Goal: Contribute content: Add original content to the website for others to see

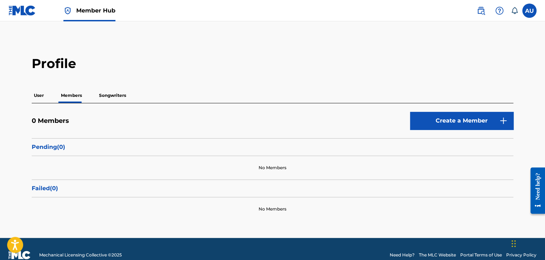
click at [103, 93] on p "Songwriters" at bounding box center [112, 95] width 31 height 15
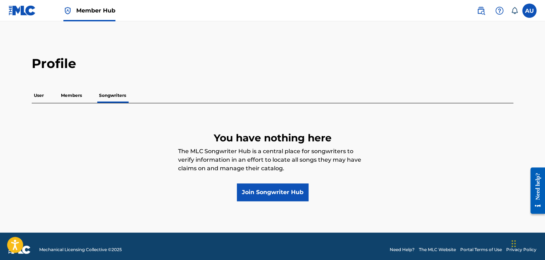
click at [43, 92] on p "User" at bounding box center [39, 95] width 14 height 15
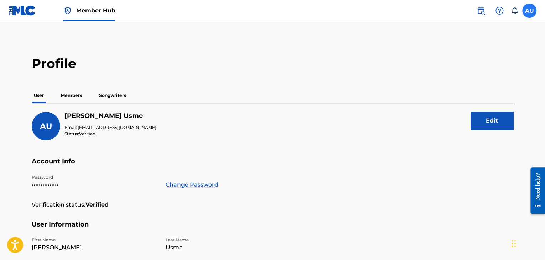
click at [524, 11] on label at bounding box center [529, 11] width 14 height 14
click at [529, 11] on input "AU [PERSON_NAME] Usme [EMAIL_ADDRESS][DOMAIN_NAME] Notification Preferences Pro…" at bounding box center [529, 11] width 0 height 0
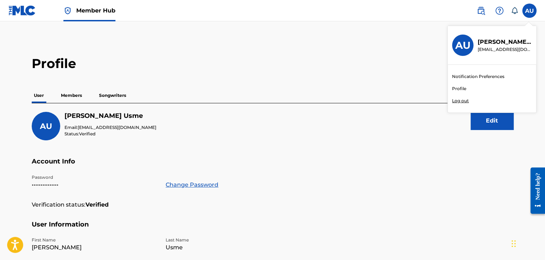
click at [464, 88] on link "Profile" at bounding box center [459, 88] width 14 height 6
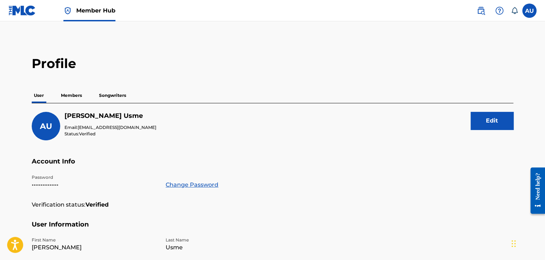
click at [21, 16] on link at bounding box center [22, 10] width 27 height 21
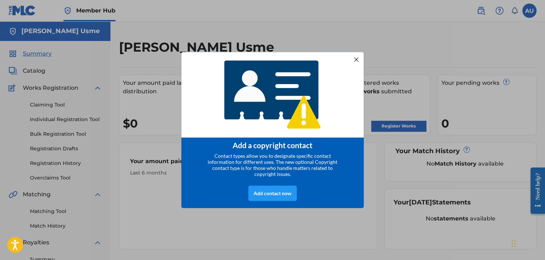
click at [354, 59] on div at bounding box center [355, 59] width 9 height 9
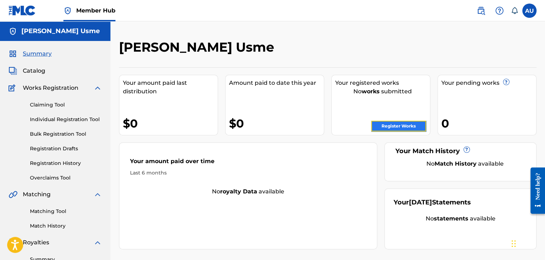
click at [374, 122] on link "Register Works" at bounding box center [398, 126] width 55 height 11
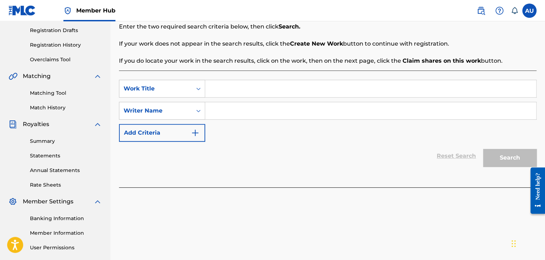
scroll to position [119, 0]
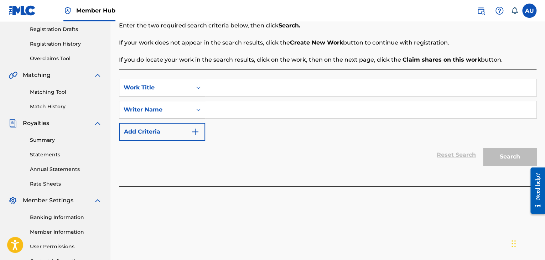
click at [273, 92] on input "Search Form" at bounding box center [370, 87] width 331 height 17
type input "Fieles en el Sufrimiento"
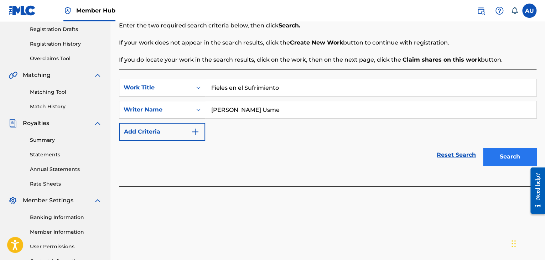
type input "[PERSON_NAME] Usme"
click at [520, 161] on button "Search" at bounding box center [509, 157] width 53 height 18
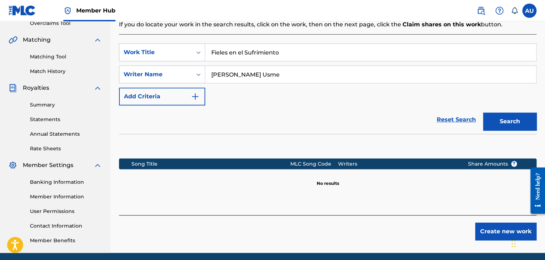
scroll to position [164, 0]
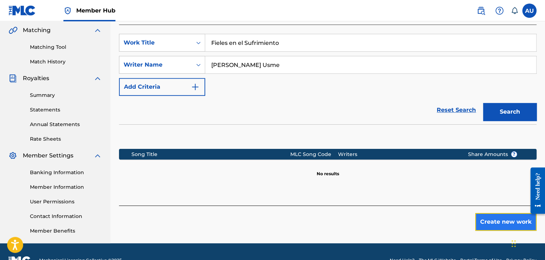
click at [490, 216] on button "Create new work" at bounding box center [505, 222] width 61 height 18
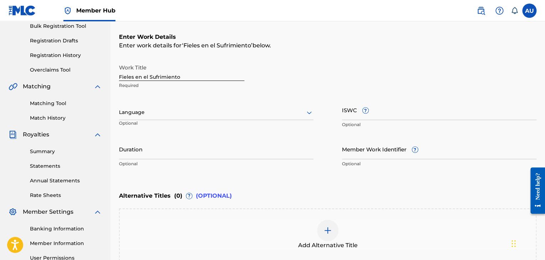
scroll to position [108, 0]
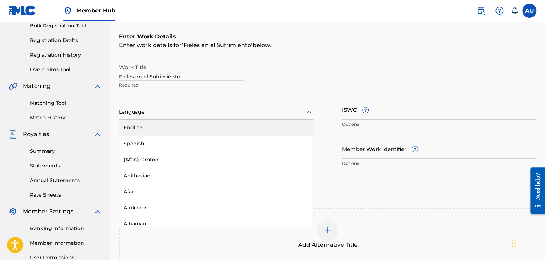
click at [232, 110] on div at bounding box center [216, 111] width 194 height 9
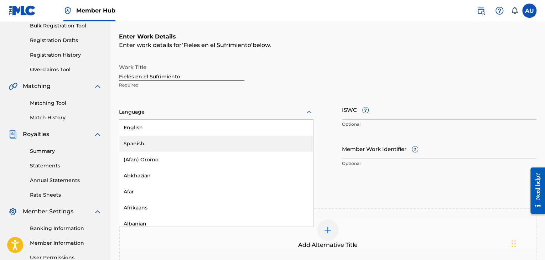
click at [215, 138] on div "Spanish" at bounding box center [216, 144] width 194 height 16
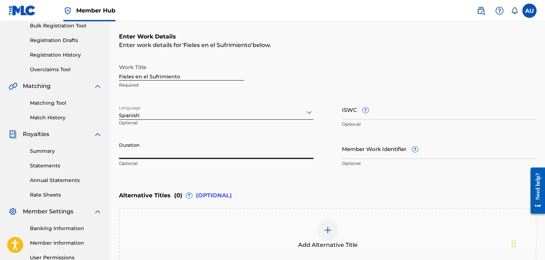
click at [186, 150] on input "Duration" at bounding box center [216, 148] width 194 height 20
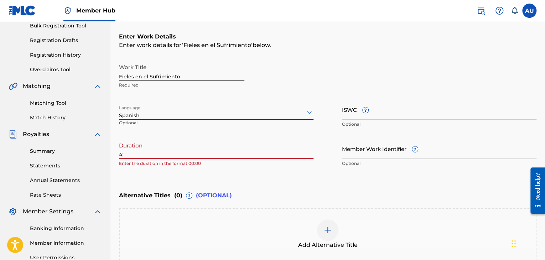
type input "4"
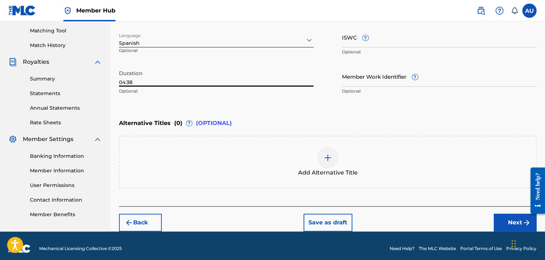
scroll to position [181, 0]
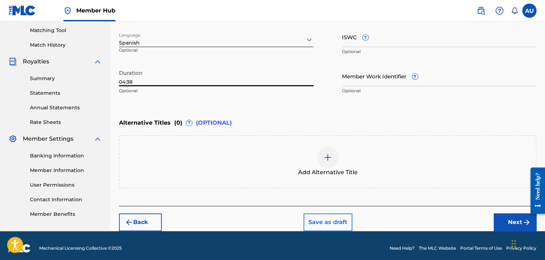
type input "04:38"
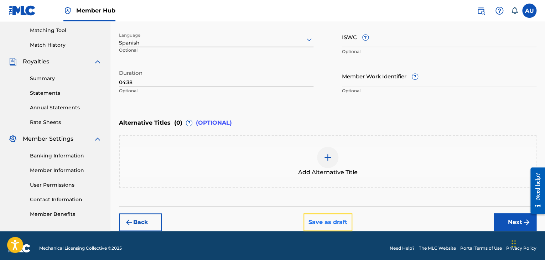
click at [339, 224] on button "Save as draft" at bounding box center [327, 222] width 49 height 18
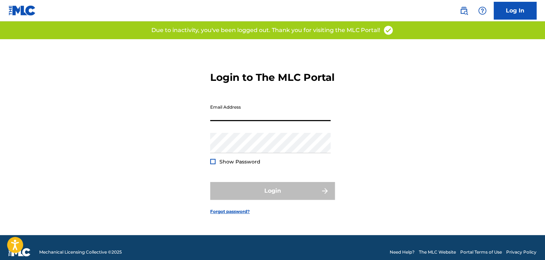
click at [251, 121] on input "Email Address" at bounding box center [270, 111] width 120 height 20
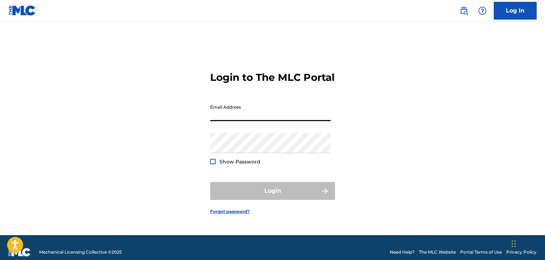
click at [264, 121] on input "Email Address" at bounding box center [270, 111] width 120 height 20
type input "[EMAIL_ADDRESS][DOMAIN_NAME]"
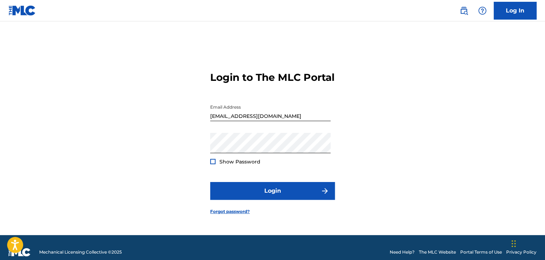
click at [209, 168] on div "Login to The MLC Portal Email Address andersonusme.musica@gmail.com Password Sh…" at bounding box center [272, 137] width 498 height 196
click at [211, 164] on div at bounding box center [212, 161] width 5 height 5
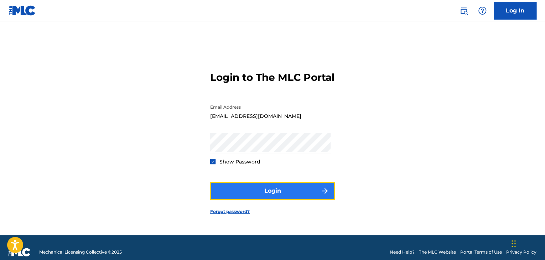
click at [237, 191] on button "Login" at bounding box center [272, 191] width 125 height 18
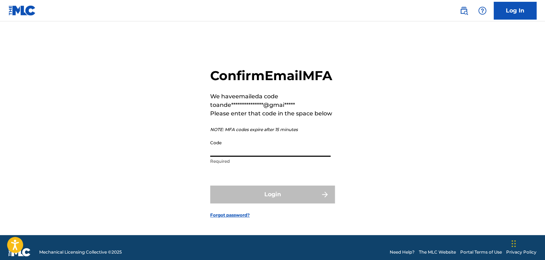
click at [246, 157] on input "Code" at bounding box center [270, 146] width 120 height 20
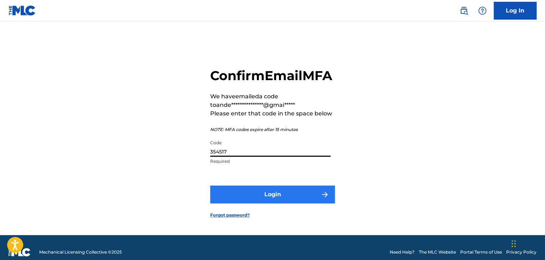
type input "354517"
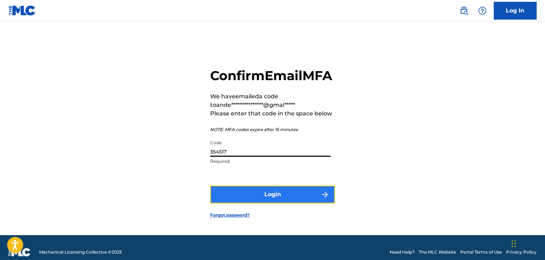
click at [265, 199] on button "Login" at bounding box center [272, 194] width 125 height 18
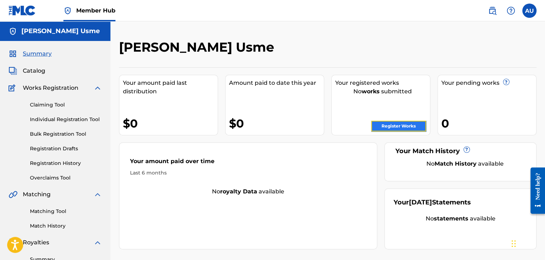
click at [409, 123] on link "Register Works" at bounding box center [398, 126] width 55 height 11
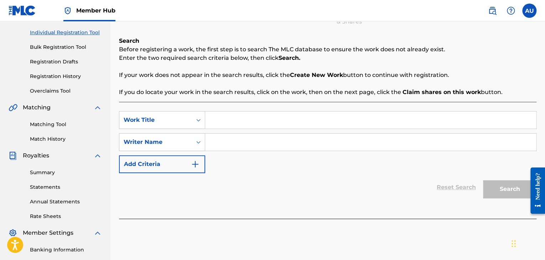
scroll to position [91, 0]
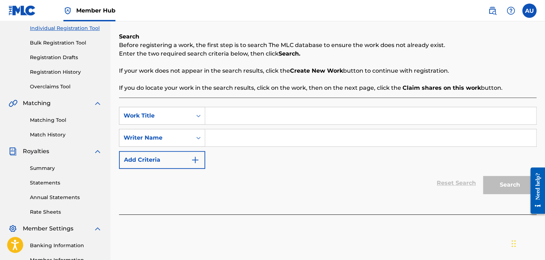
click at [301, 115] on input "Search Form" at bounding box center [370, 115] width 331 height 17
type input "Fieles en el Sufrimiento"
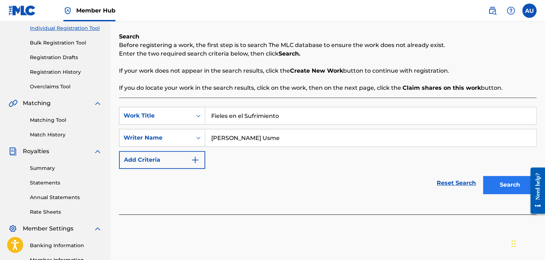
type input "[PERSON_NAME] Usme"
click at [495, 182] on button "Search" at bounding box center [509, 185] width 53 height 18
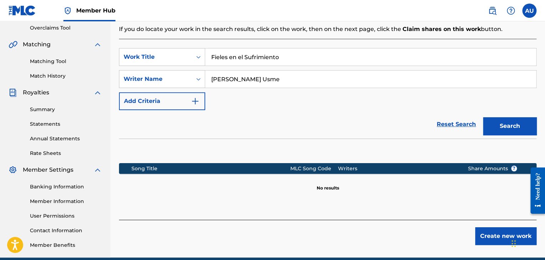
scroll to position [167, 0]
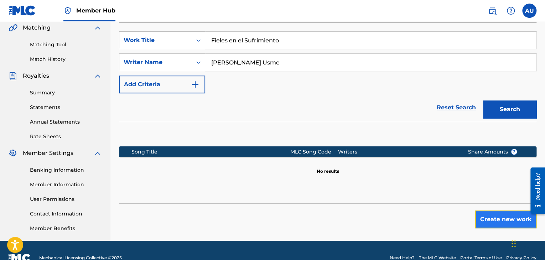
click at [509, 218] on button "Create new work" at bounding box center [505, 219] width 61 height 18
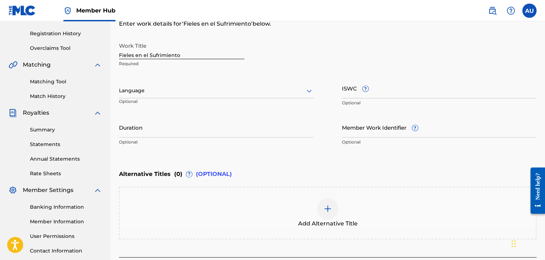
scroll to position [131, 0]
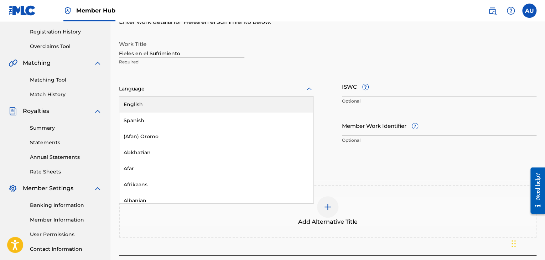
click at [231, 90] on div at bounding box center [216, 88] width 194 height 9
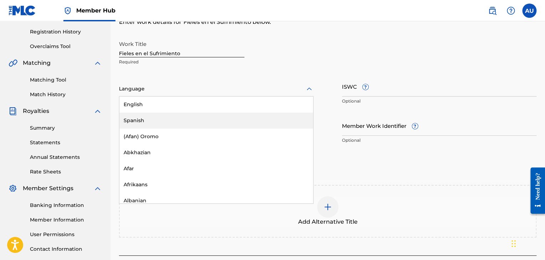
click at [217, 117] on div "Spanish" at bounding box center [216, 120] width 194 height 16
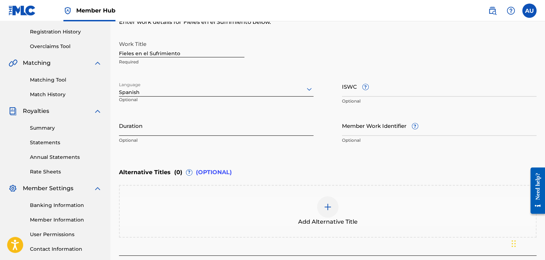
click at [205, 134] on input "Duration" at bounding box center [216, 125] width 194 height 20
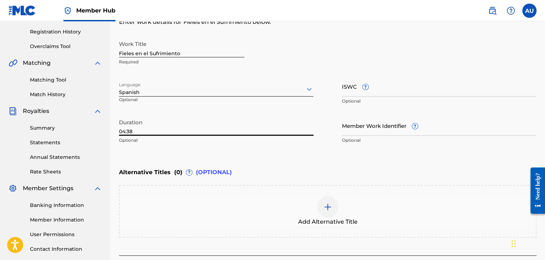
scroll to position [185, 0]
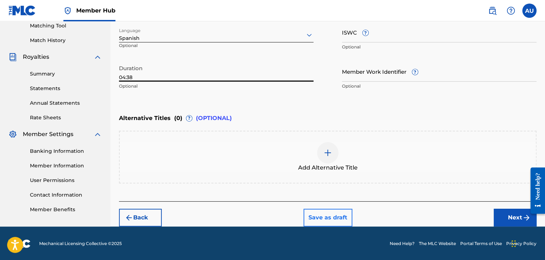
type input "04:38"
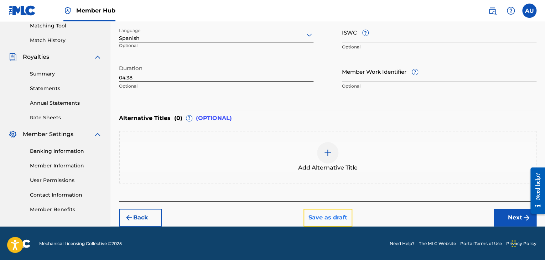
click at [326, 224] on button "Save as draft" at bounding box center [327, 218] width 49 height 18
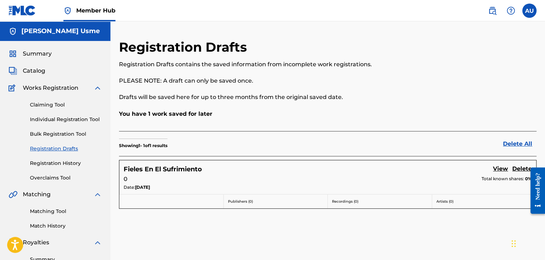
scroll to position [9, 0]
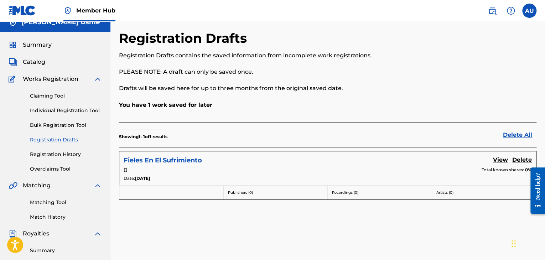
click at [170, 159] on h5 "Fieles En El Sufrimiento" at bounding box center [163, 160] width 78 height 8
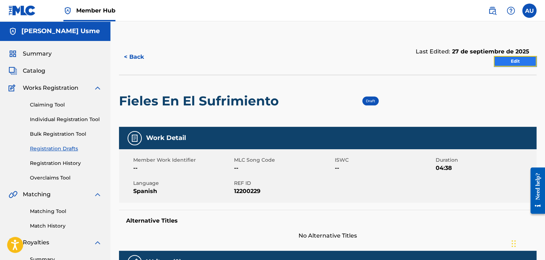
click at [499, 64] on link "Edit" at bounding box center [514, 61] width 43 height 11
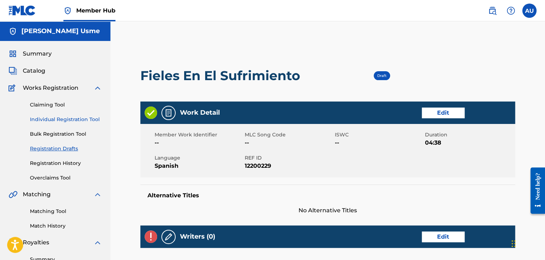
click at [72, 118] on link "Individual Registration Tool" at bounding box center [66, 119] width 72 height 7
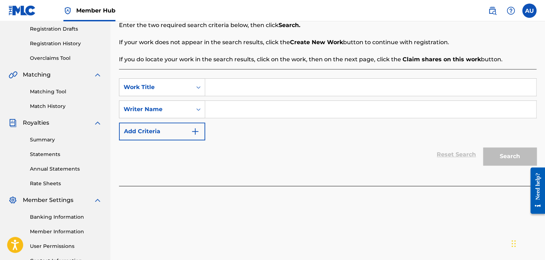
scroll to position [117, 0]
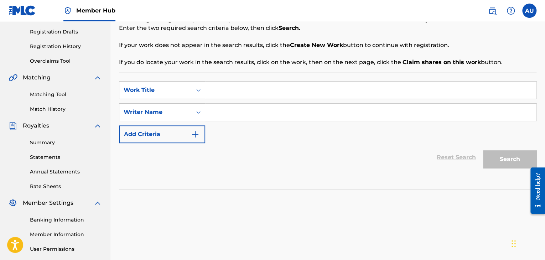
click at [280, 92] on input "Search Form" at bounding box center [370, 90] width 331 height 17
type input "Fieles en el Sufrimiento"
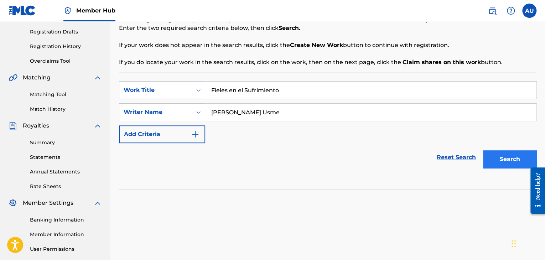
type input "[PERSON_NAME] Usme"
click at [515, 164] on button "Search" at bounding box center [509, 159] width 53 height 18
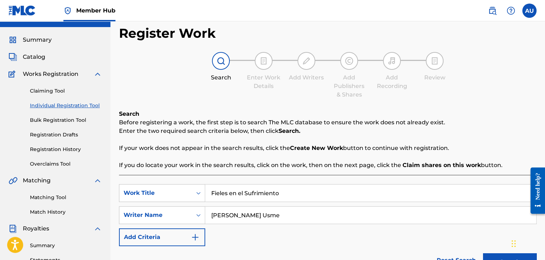
scroll to position [19, 0]
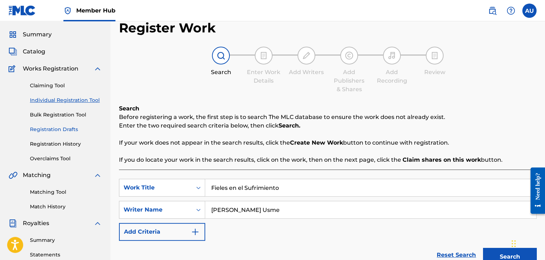
click at [67, 128] on link "Registration Drafts" at bounding box center [66, 129] width 72 height 7
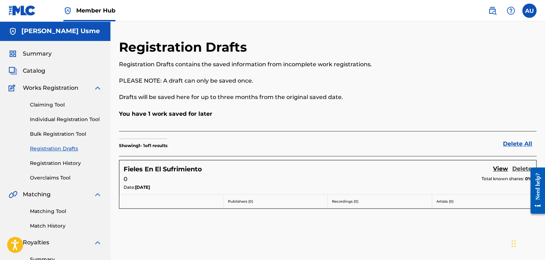
click at [520, 166] on link "Delete" at bounding box center [522, 169] width 20 height 10
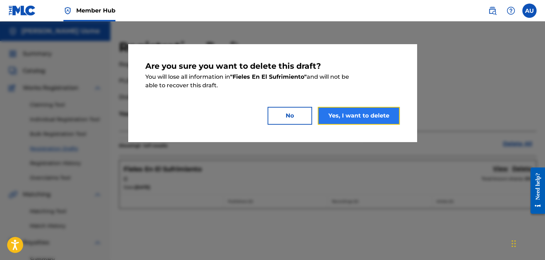
click at [372, 120] on button "Yes, I want to delete" at bounding box center [359, 116] width 82 height 18
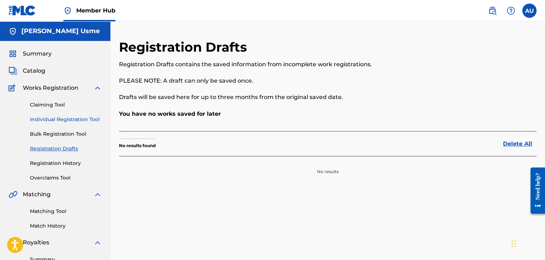
click at [71, 118] on link "Individual Registration Tool" at bounding box center [66, 119] width 72 height 7
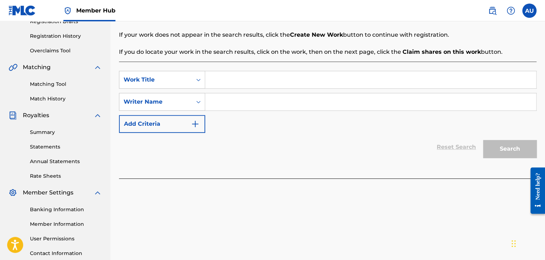
scroll to position [128, 0]
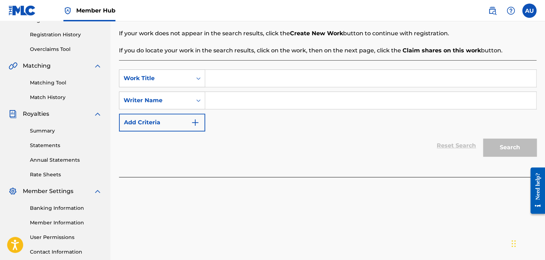
click at [270, 74] on input "Search Form" at bounding box center [370, 78] width 331 height 17
type input "Fieles en el Sufrimiento"
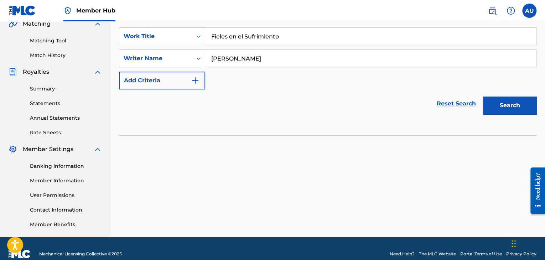
scroll to position [110, 0]
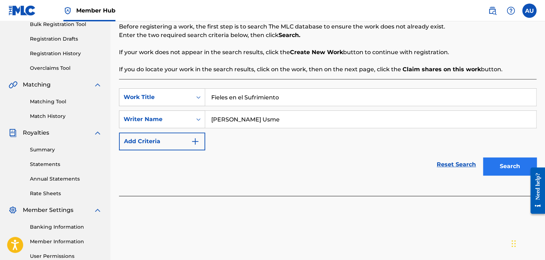
type input "[PERSON_NAME] Usme"
click at [491, 158] on button "Search" at bounding box center [509, 166] width 53 height 18
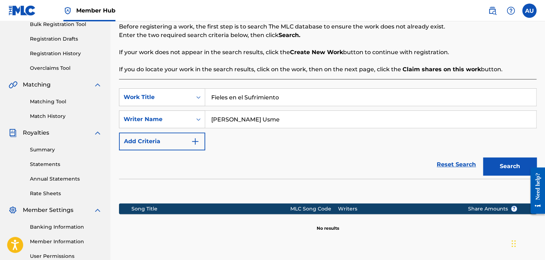
scroll to position [182, 0]
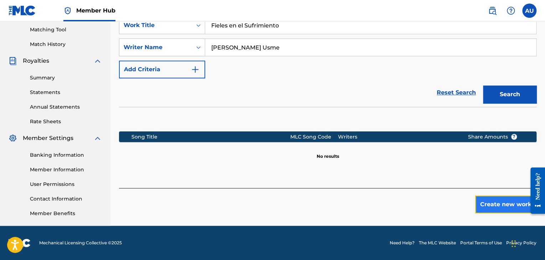
click at [488, 209] on button "Create new work" at bounding box center [505, 204] width 61 height 18
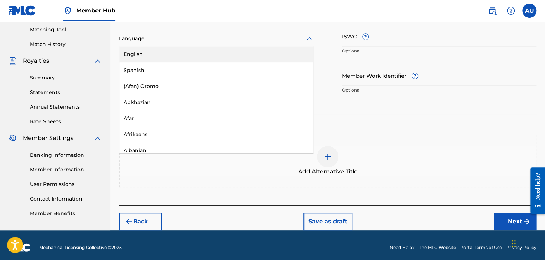
click at [210, 40] on div at bounding box center [216, 38] width 194 height 9
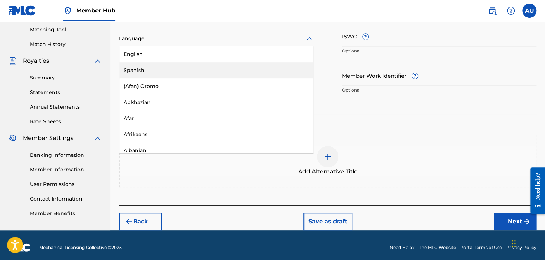
click at [176, 66] on div "Spanish" at bounding box center [216, 70] width 194 height 16
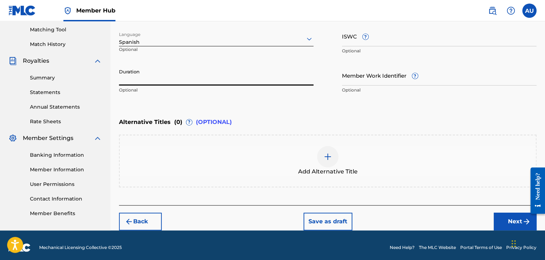
click at [172, 79] on input "Duration" at bounding box center [216, 75] width 194 height 20
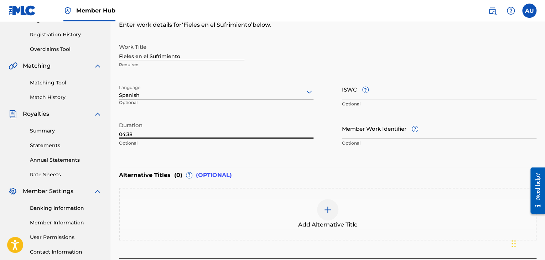
scroll to position [179, 0]
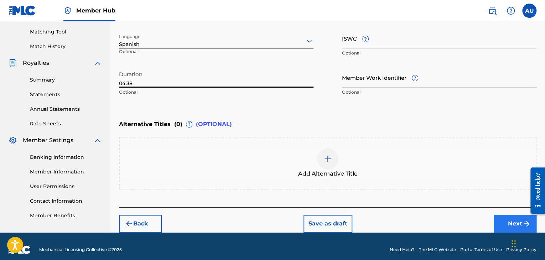
type input "04:38"
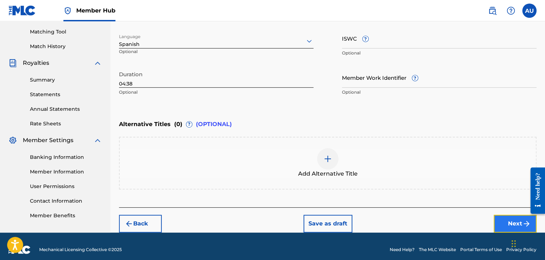
click at [513, 222] on button "Next" at bounding box center [514, 224] width 43 height 18
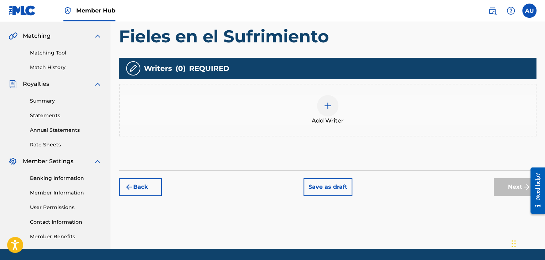
scroll to position [168, 0]
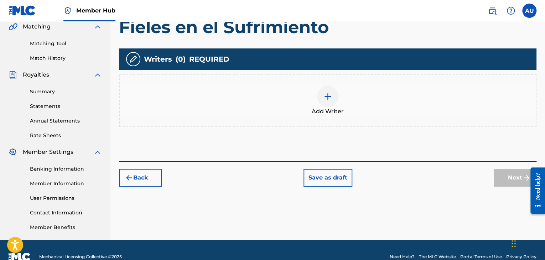
click at [337, 98] on div at bounding box center [327, 96] width 21 height 21
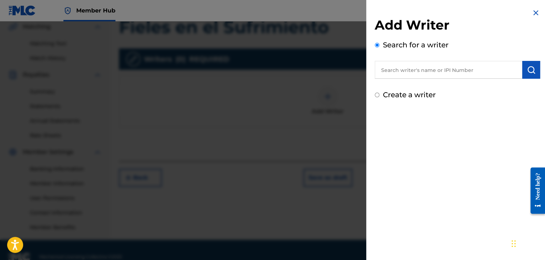
click at [413, 72] on input "text" at bounding box center [447, 70] width 147 height 18
type input "[PERSON_NAME] Usme"
click at [526, 68] on img "submit" at bounding box center [530, 69] width 9 height 9
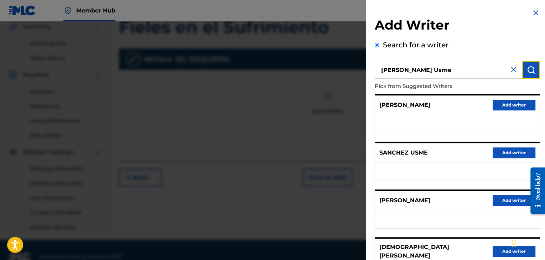
scroll to position [182, 0]
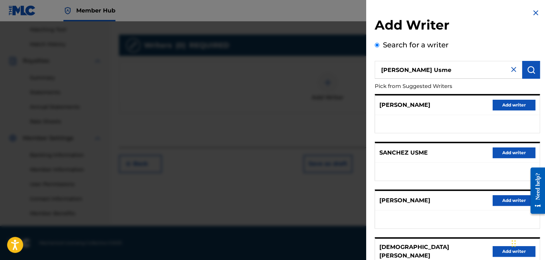
click at [541, 130] on div "Add Writer Search for a writer Anderson Usme Pick from Suggested Writers DIEGO …" at bounding box center [457, 187] width 182 height 375
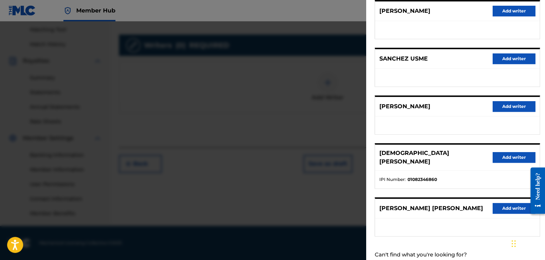
scroll to position [108, 0]
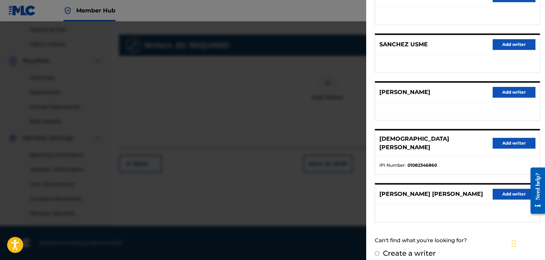
click at [375, 251] on input "Create a writer" at bounding box center [376, 253] width 5 height 5
radio input "false"
radio input "true"
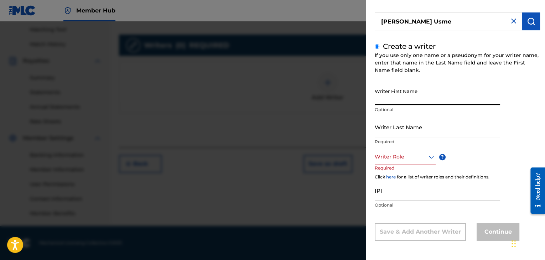
click at [420, 103] on input "Writer First Name" at bounding box center [436, 95] width 125 height 20
type input "[PERSON_NAME]"
type input "Usme"
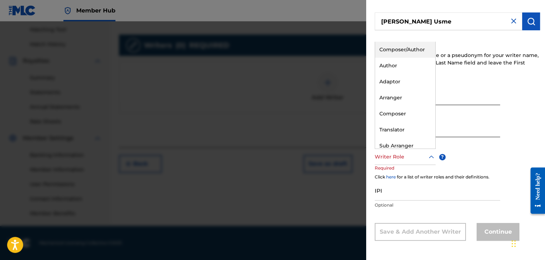
click at [410, 162] on div "Writer Role" at bounding box center [404, 157] width 61 height 16
click at [416, 52] on div "Composer/Author" at bounding box center [405, 50] width 60 height 16
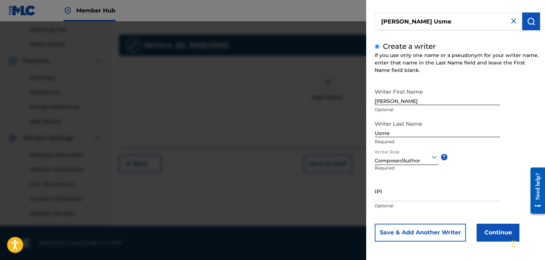
click at [476, 154] on div "Writer First Name Anderson Optional Writer Last Name Usme Required Writer Role …" at bounding box center [456, 163] width 165 height 157
click at [430, 160] on icon at bounding box center [434, 157] width 9 height 9
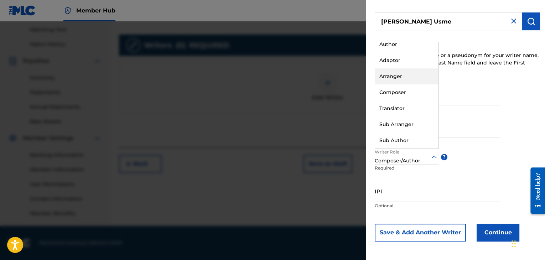
scroll to position [0, 0]
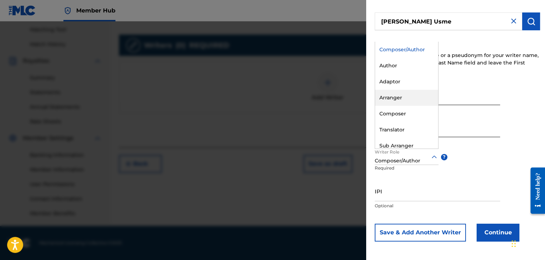
click at [504, 163] on div "Writer First Name Anderson Optional Writer Last Name Usme Required Writer Role …" at bounding box center [456, 163] width 165 height 157
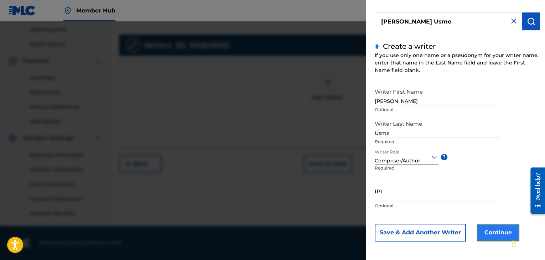
click at [490, 232] on button "Continue" at bounding box center [497, 233] width 43 height 18
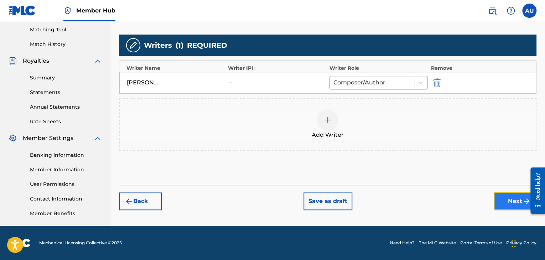
click at [506, 198] on button "Next" at bounding box center [514, 201] width 43 height 18
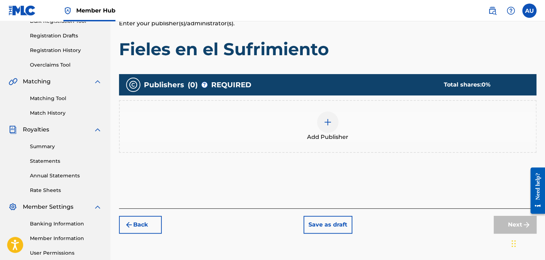
scroll to position [113, 0]
click at [323, 131] on div at bounding box center [327, 121] width 21 height 21
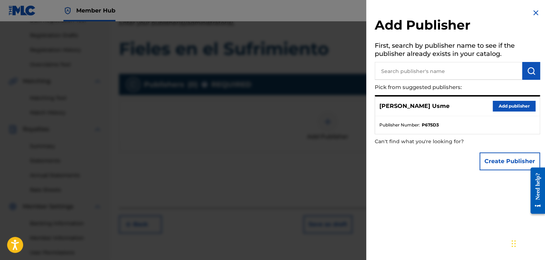
click at [445, 70] on input "text" at bounding box center [447, 71] width 147 height 18
click at [533, 73] on img "submit" at bounding box center [530, 71] width 9 height 9
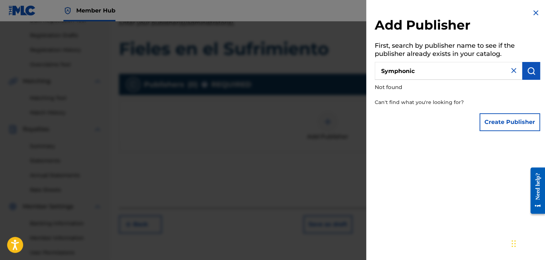
click at [428, 77] on input "Symphonic" at bounding box center [447, 71] width 147 height 18
type input "SAYCO"
click at [528, 71] on img "submit" at bounding box center [530, 71] width 9 height 9
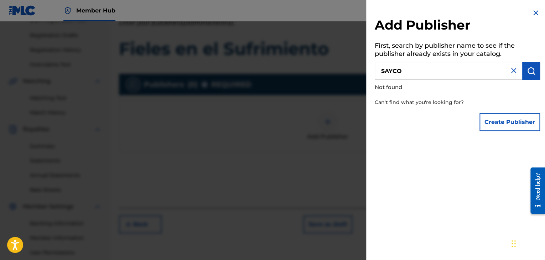
click at [269, 136] on div at bounding box center [272, 151] width 545 height 260
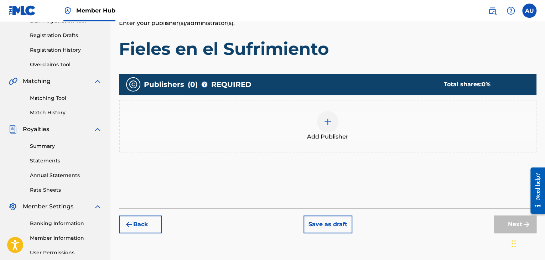
click at [323, 129] on div at bounding box center [327, 121] width 21 height 21
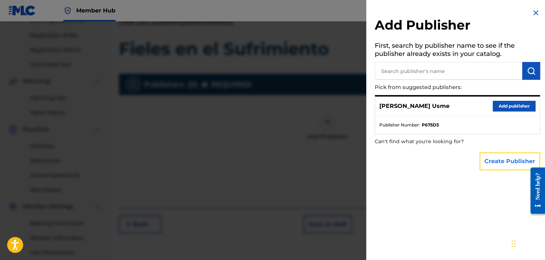
click at [510, 168] on button "Create Publisher" at bounding box center [509, 161] width 61 height 18
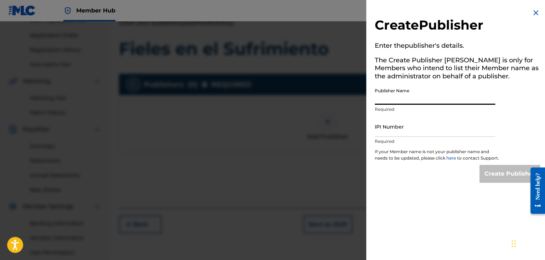
click at [436, 103] on input "Publisher Name" at bounding box center [434, 94] width 120 height 20
click at [531, 13] on img at bounding box center [535, 13] width 9 height 9
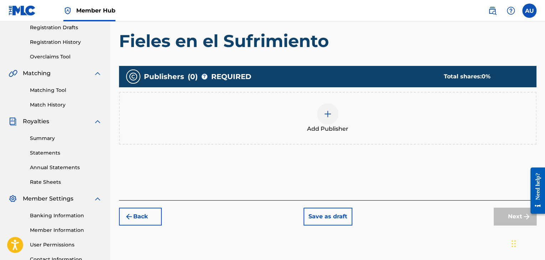
scroll to position [116, 0]
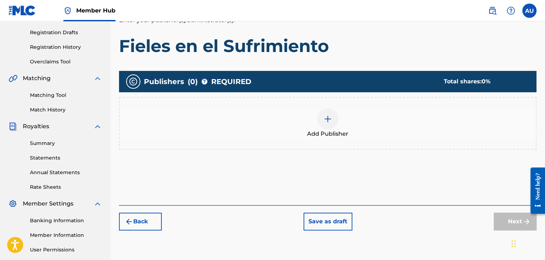
click at [327, 119] on img at bounding box center [327, 119] width 9 height 9
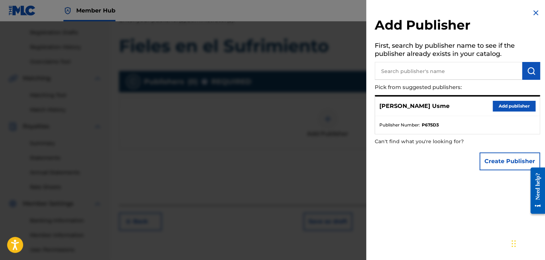
click at [431, 70] on input "text" at bounding box center [447, 71] width 147 height 18
click at [498, 105] on button "Add publisher" at bounding box center [513, 106] width 43 height 11
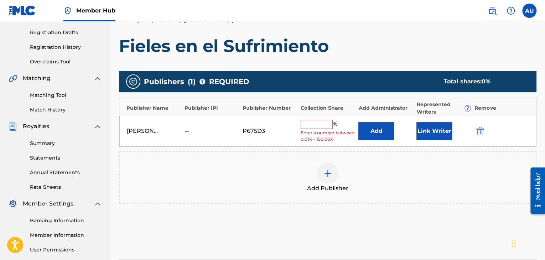
click at [318, 125] on input "text" at bounding box center [316, 124] width 32 height 9
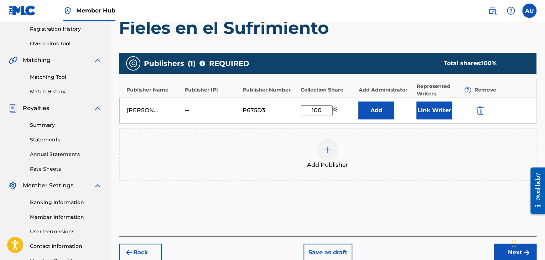
scroll to position [132, 0]
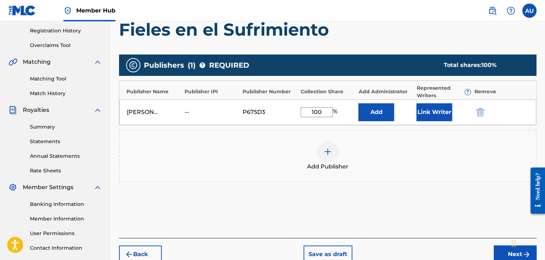
type input "100"
click at [420, 145] on div "Add Publisher" at bounding box center [328, 156] width 416 height 30
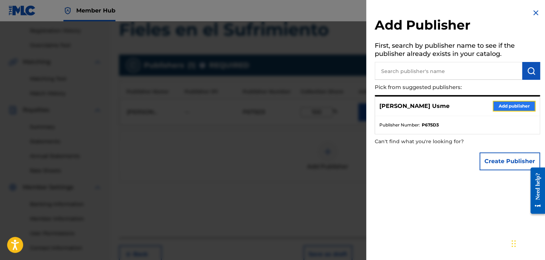
click at [505, 107] on button "Add publisher" at bounding box center [513, 106] width 43 height 11
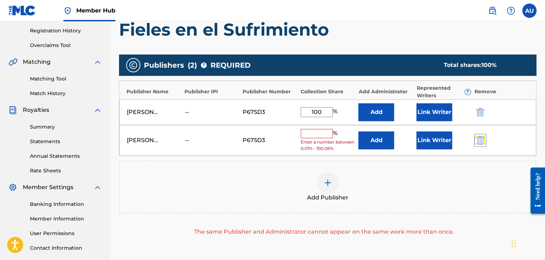
click at [481, 140] on img "submit" at bounding box center [480, 140] width 8 height 9
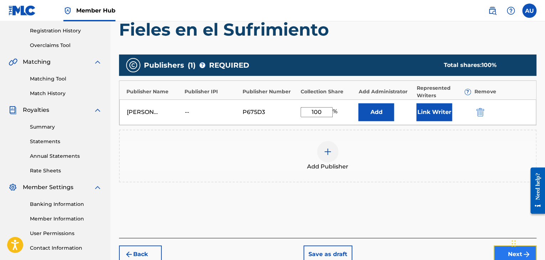
click at [496, 249] on button "Next" at bounding box center [514, 254] width 43 height 18
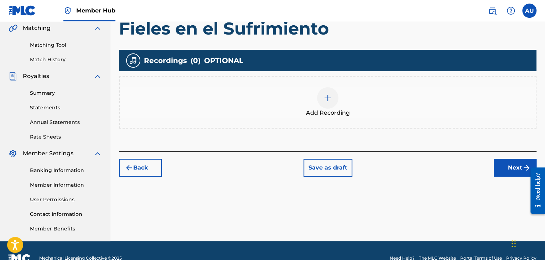
scroll to position [170, 0]
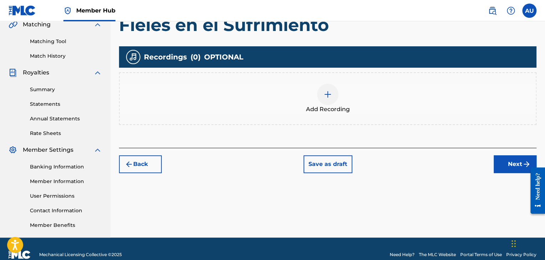
click at [329, 93] on img at bounding box center [327, 94] width 9 height 9
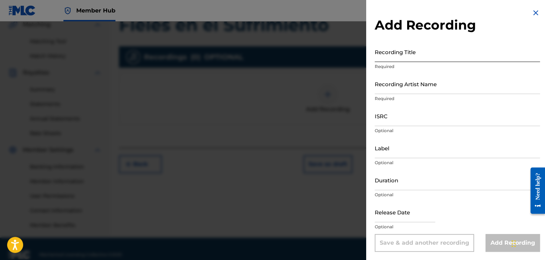
click at [404, 56] on input "Recording Title" at bounding box center [456, 52] width 165 height 20
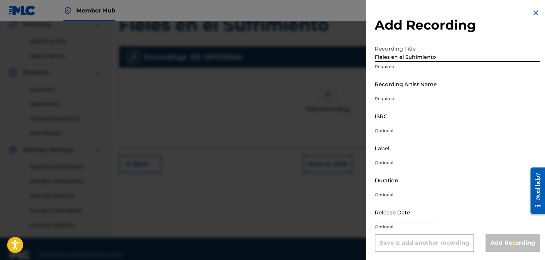
type input "Fieles en el Sufrimiento"
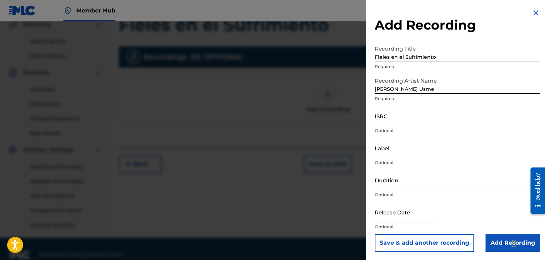
type input "[PERSON_NAME] Usme"
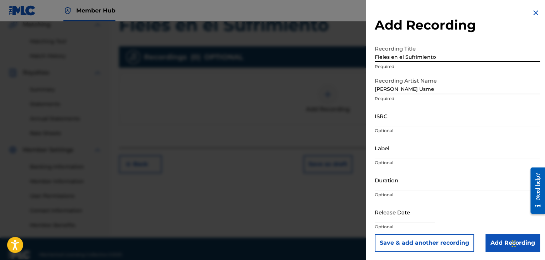
drag, startPoint x: 404, startPoint y: 56, endPoint x: 392, endPoint y: -14, distance: 71.1
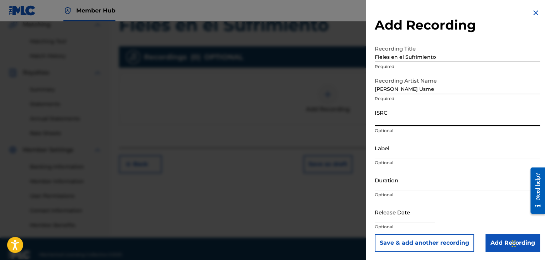
click at [411, 117] on input "ISRC" at bounding box center [456, 116] width 165 height 20
paste input "QZZ8A2531619"
type input "QZZ8A2531619"
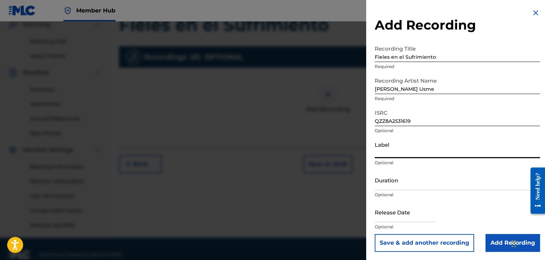
click at [394, 154] on input "Label" at bounding box center [456, 148] width 165 height 20
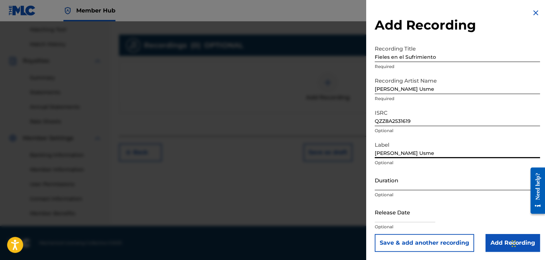
type input "[PERSON_NAME] Usme"
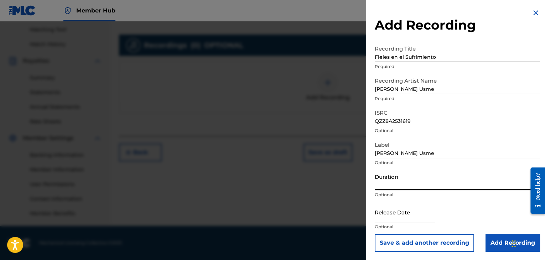
click at [434, 184] on input "Duration" at bounding box center [456, 180] width 165 height 20
type input "4"
type input "04:38"
click at [414, 218] on input "text" at bounding box center [404, 212] width 61 height 20
select select "8"
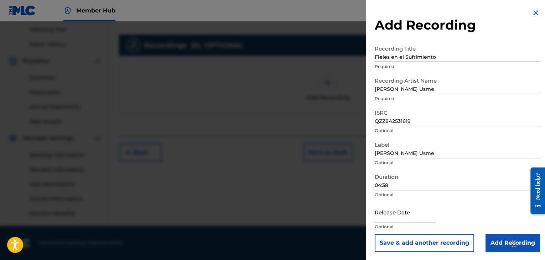
select select "2025"
click at [420, 216] on input "text" at bounding box center [404, 212] width 61 height 20
select select "8"
select select "2025"
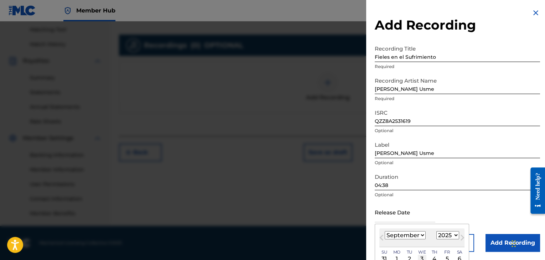
click at [422, 256] on div "3" at bounding box center [422, 259] width 9 height 9
type input "September 3 2025"
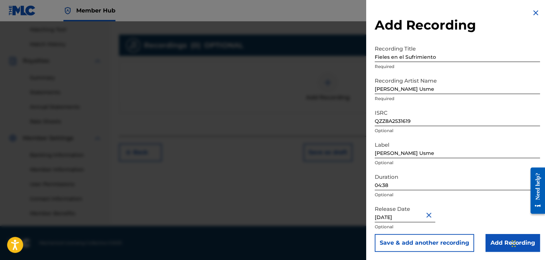
click at [408, 217] on input "September 3 2025" at bounding box center [404, 212] width 61 height 20
select select "8"
select select "2025"
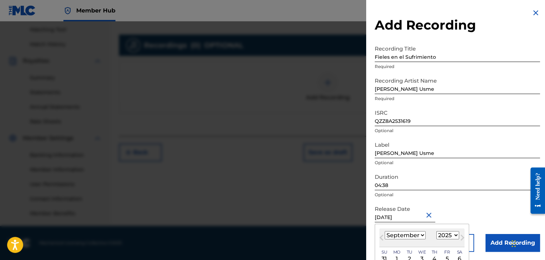
type input "September 19 2025"
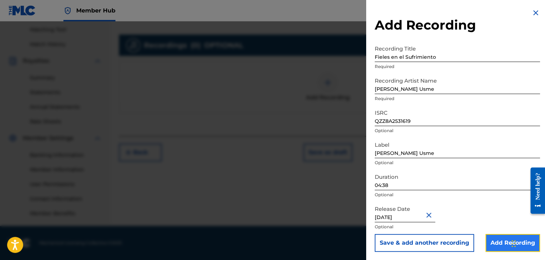
click at [498, 238] on input "Add Recording" at bounding box center [512, 243] width 54 height 18
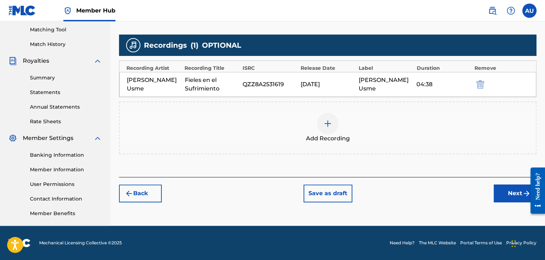
click at [331, 120] on img at bounding box center [327, 123] width 9 height 9
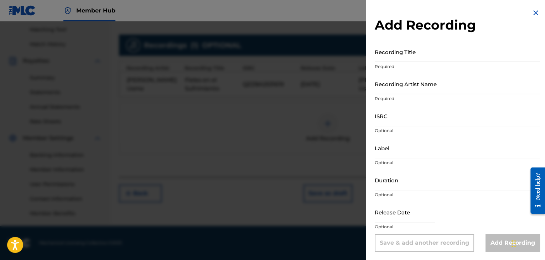
click at [531, 14] on img at bounding box center [535, 13] width 9 height 9
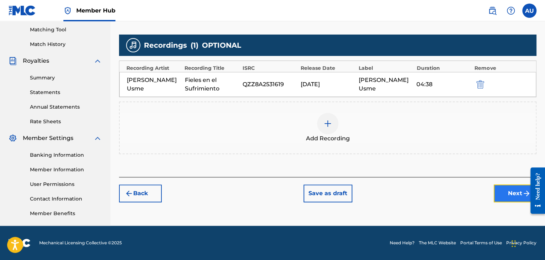
click at [506, 195] on button "Next" at bounding box center [514, 193] width 43 height 18
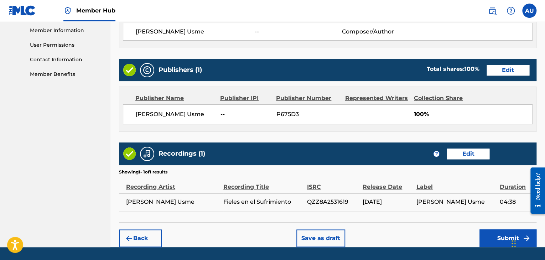
scroll to position [341, 0]
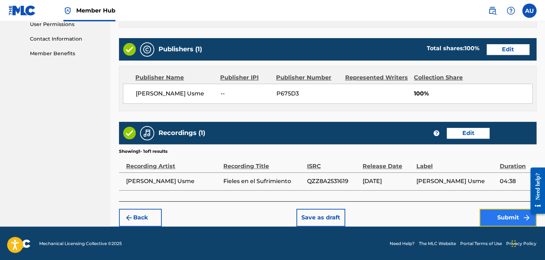
click at [520, 217] on button "Submit" at bounding box center [507, 218] width 57 height 18
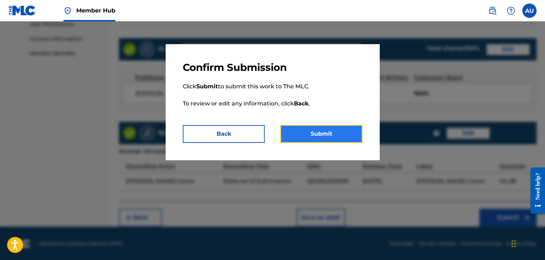
click at [319, 136] on button "Submit" at bounding box center [321, 134] width 82 height 18
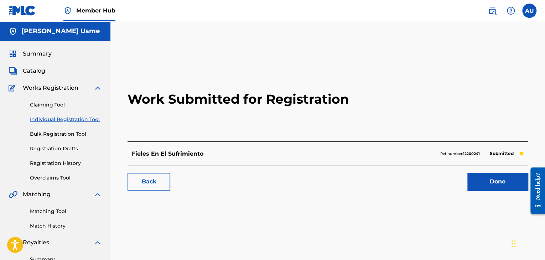
click at [460, 154] on p "Ref number: 12200241" at bounding box center [460, 154] width 40 height 6
copy p "Ref number: 12200241"
